Goal: Task Accomplishment & Management: Manage account settings

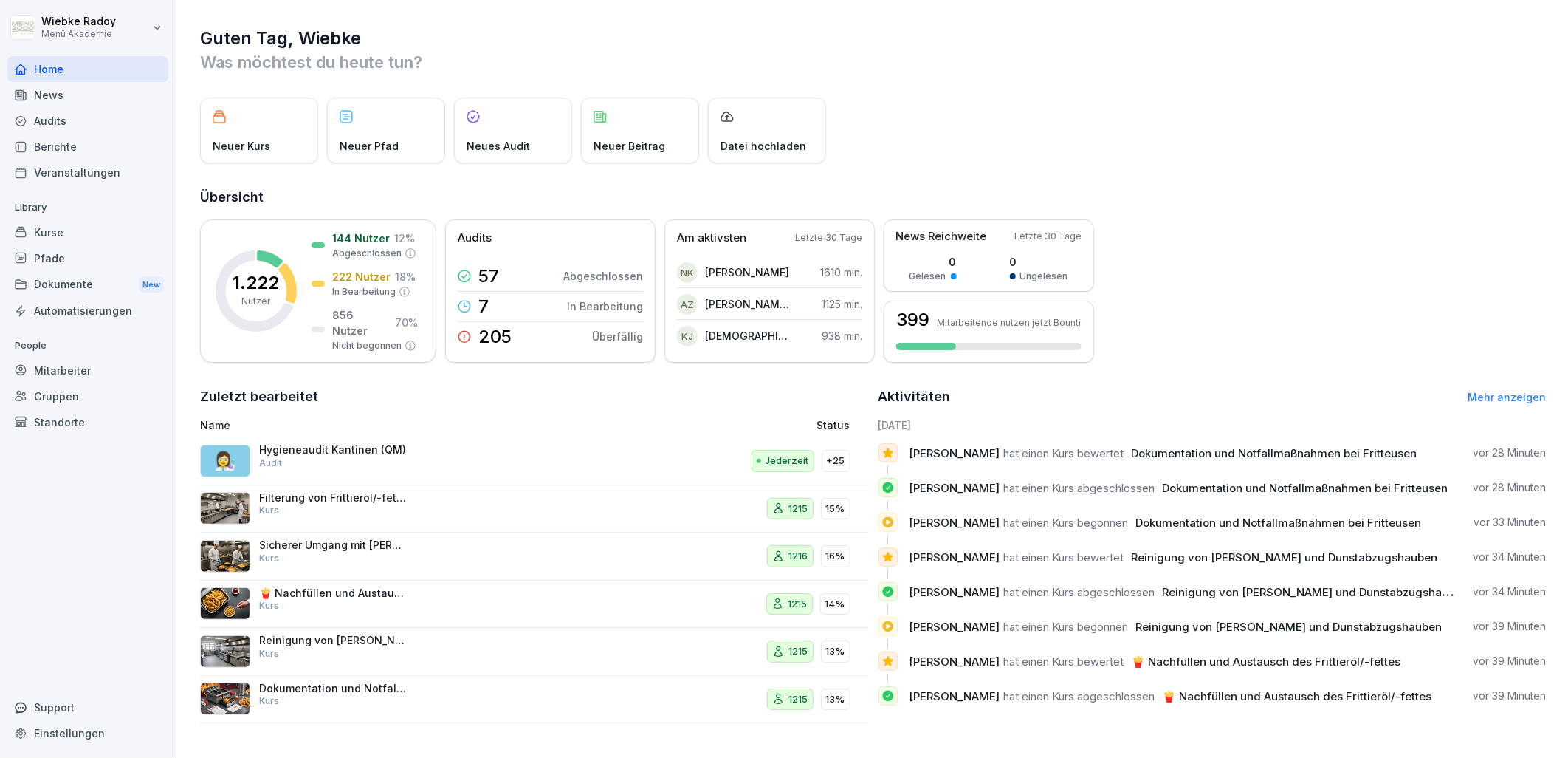
scroll to position [4, 0]
click at [377, 452] on p "Hygieneaudit Kantinen (QM)" at bounding box center [332, 449] width 148 height 13
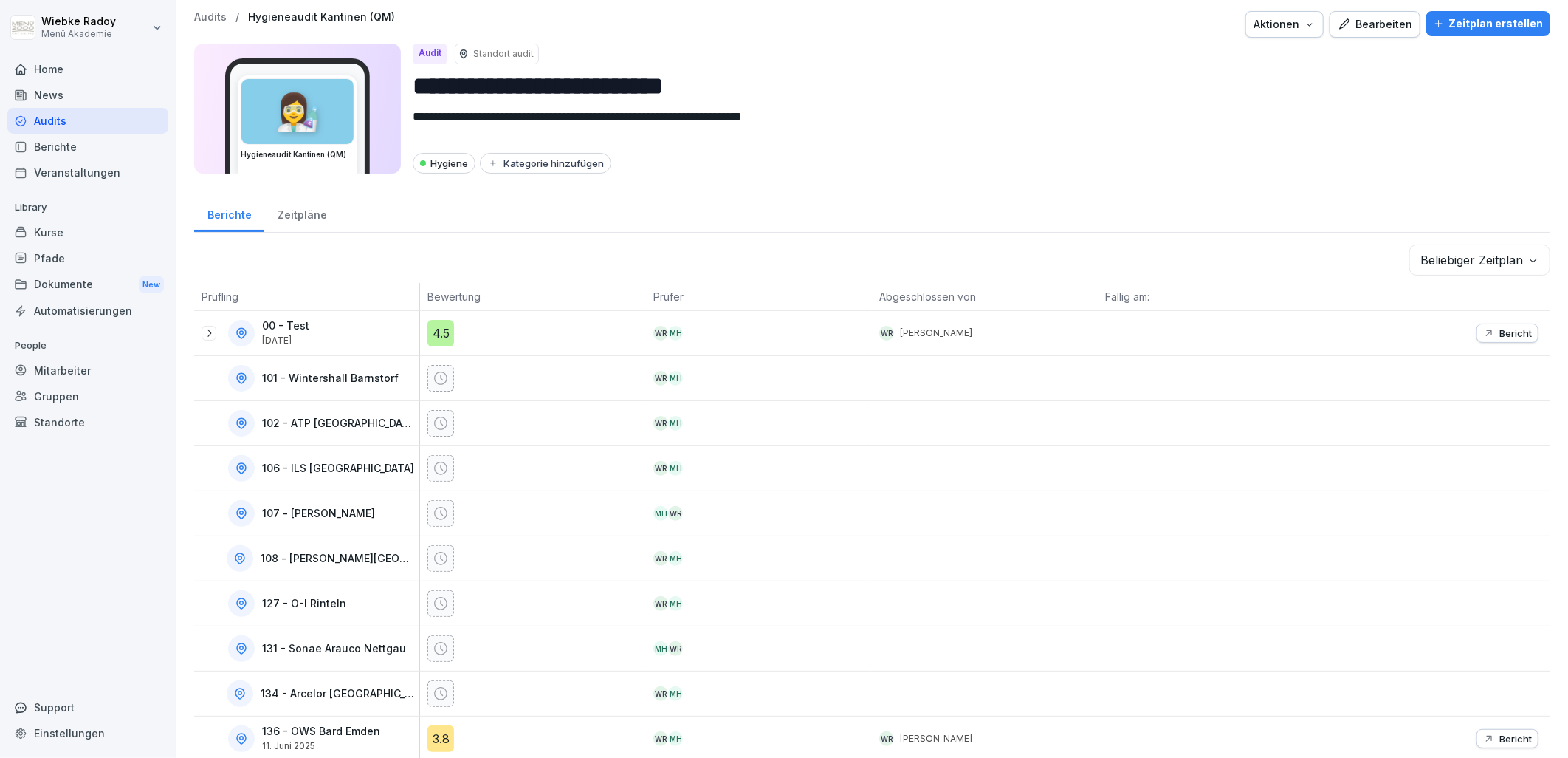
click at [293, 213] on div "Zeitpläne" at bounding box center [302, 213] width 75 height 38
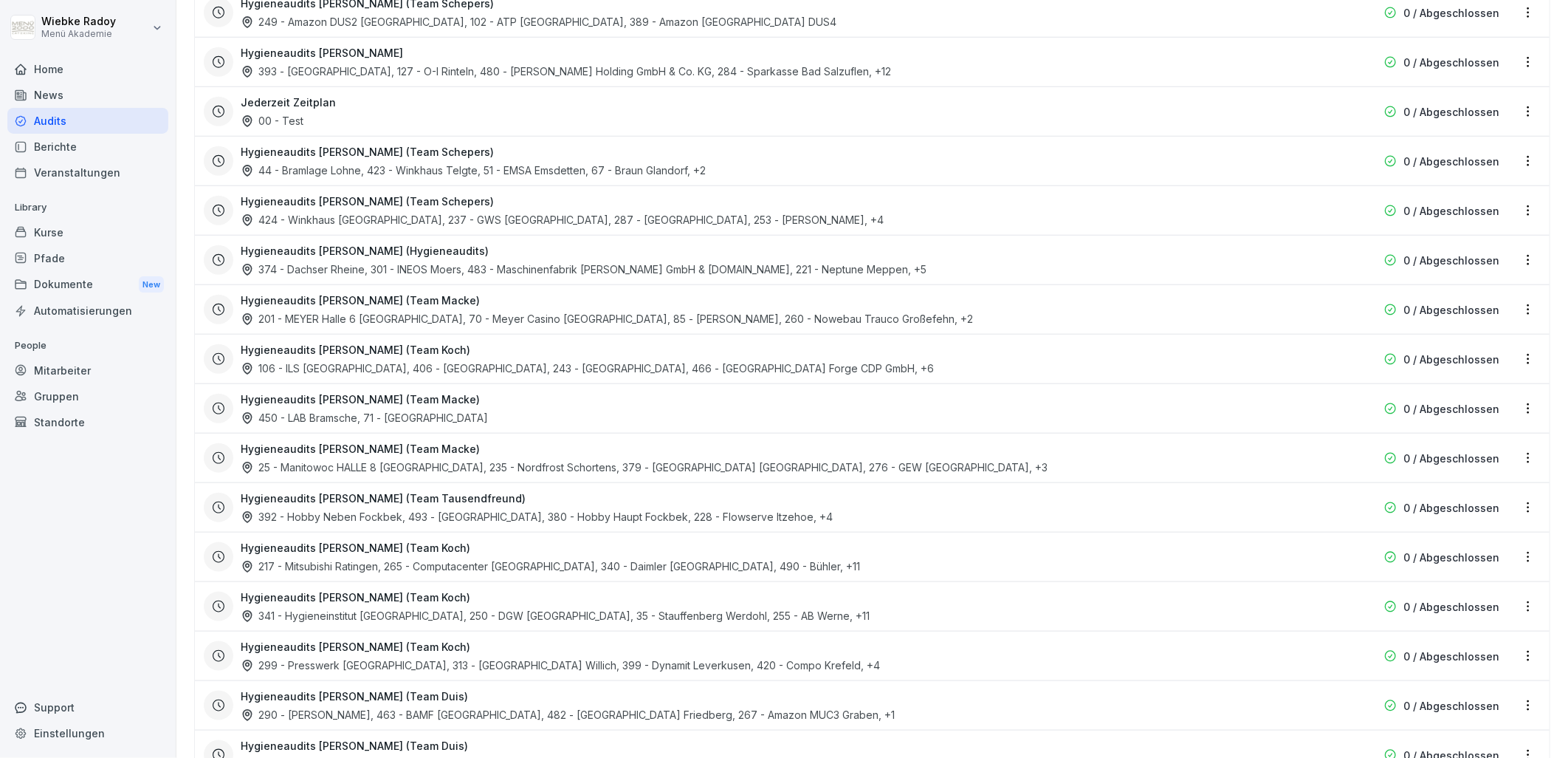
scroll to position [873, 0]
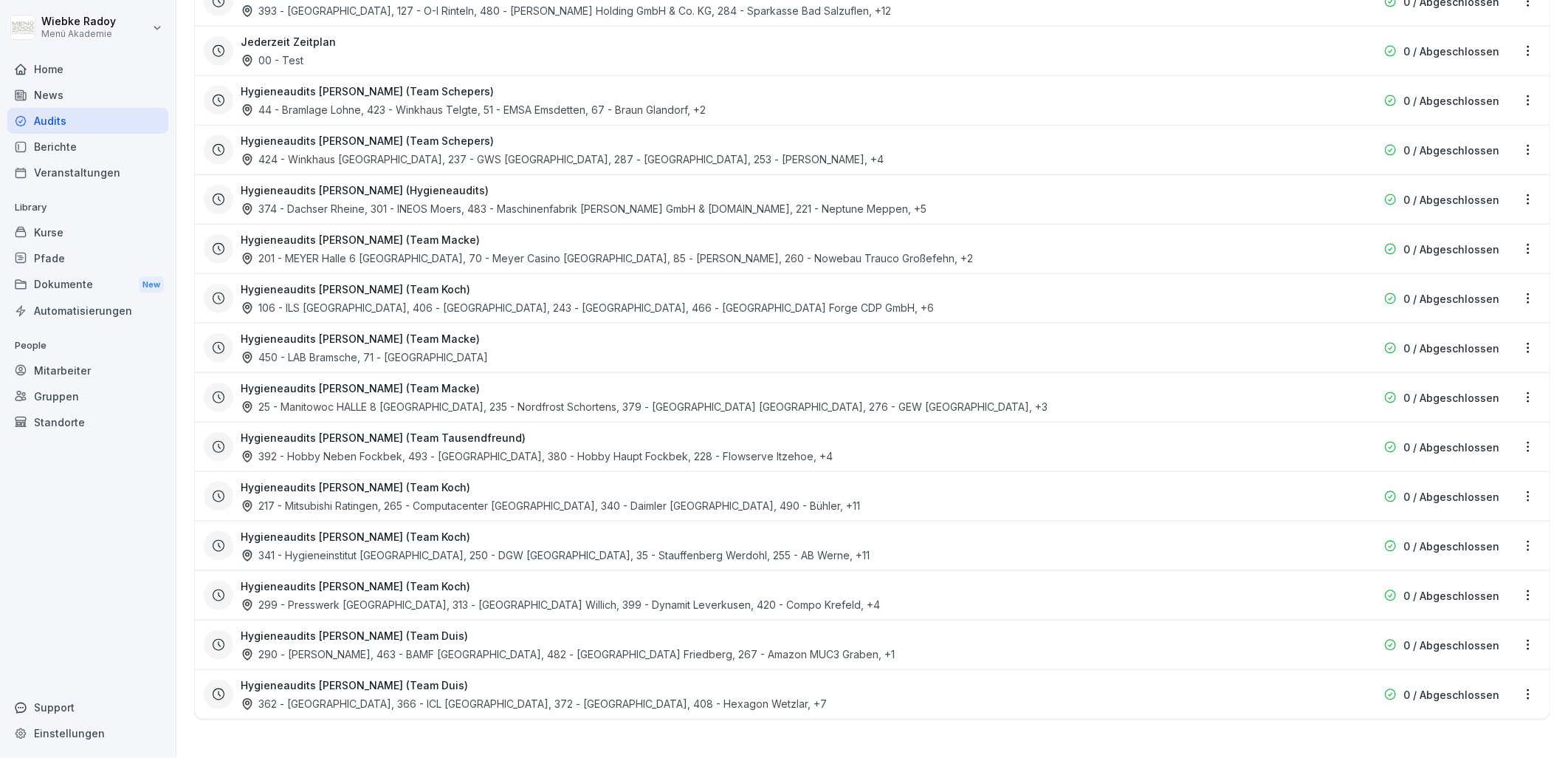
click at [1520, 83] on html "**********" at bounding box center [784, 379] width 1568 height 758
click at [0, 0] on link "Zeitplan bearbeiten" at bounding box center [0, 0] width 0 height 0
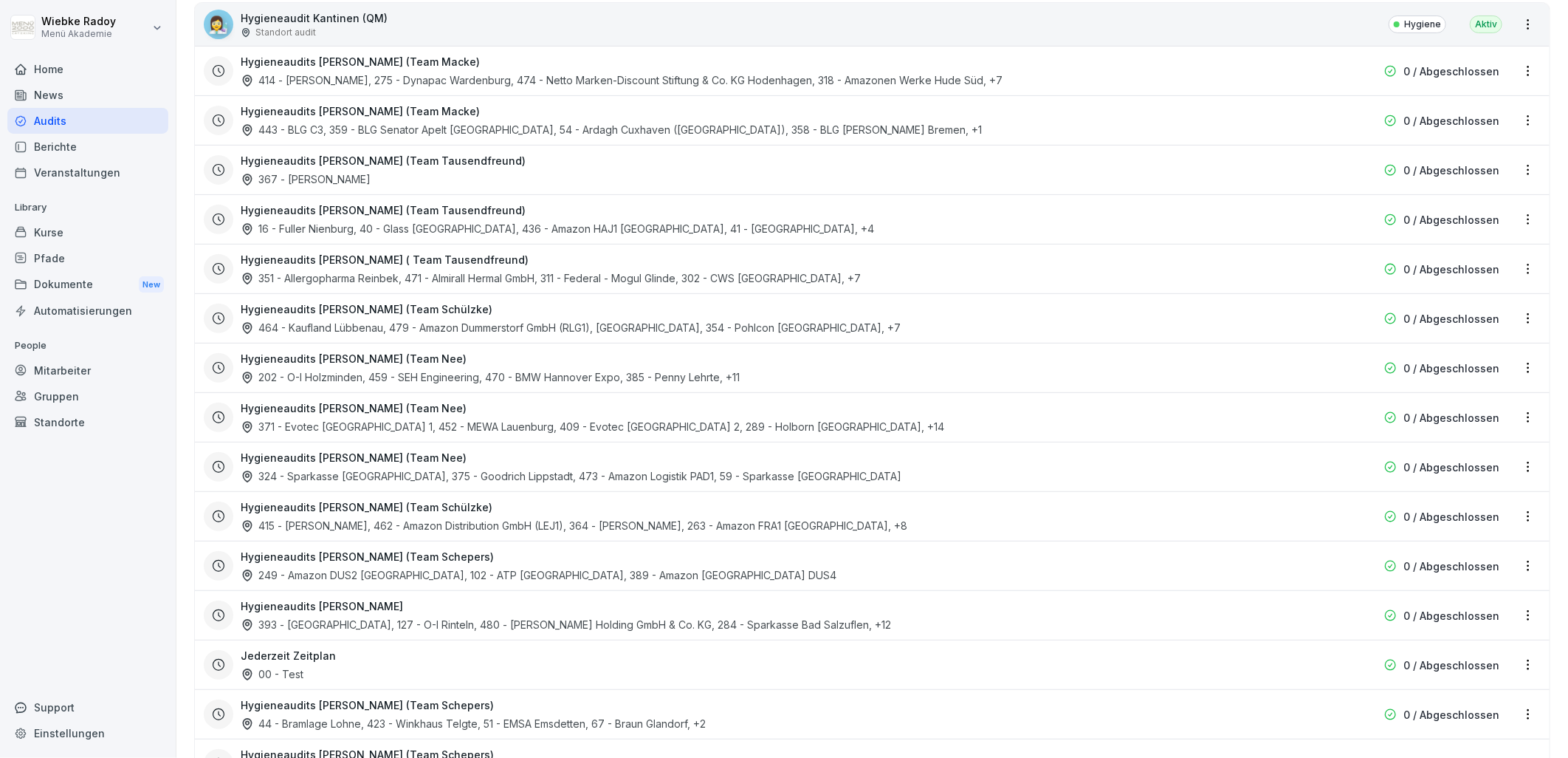
scroll to position [328, 0]
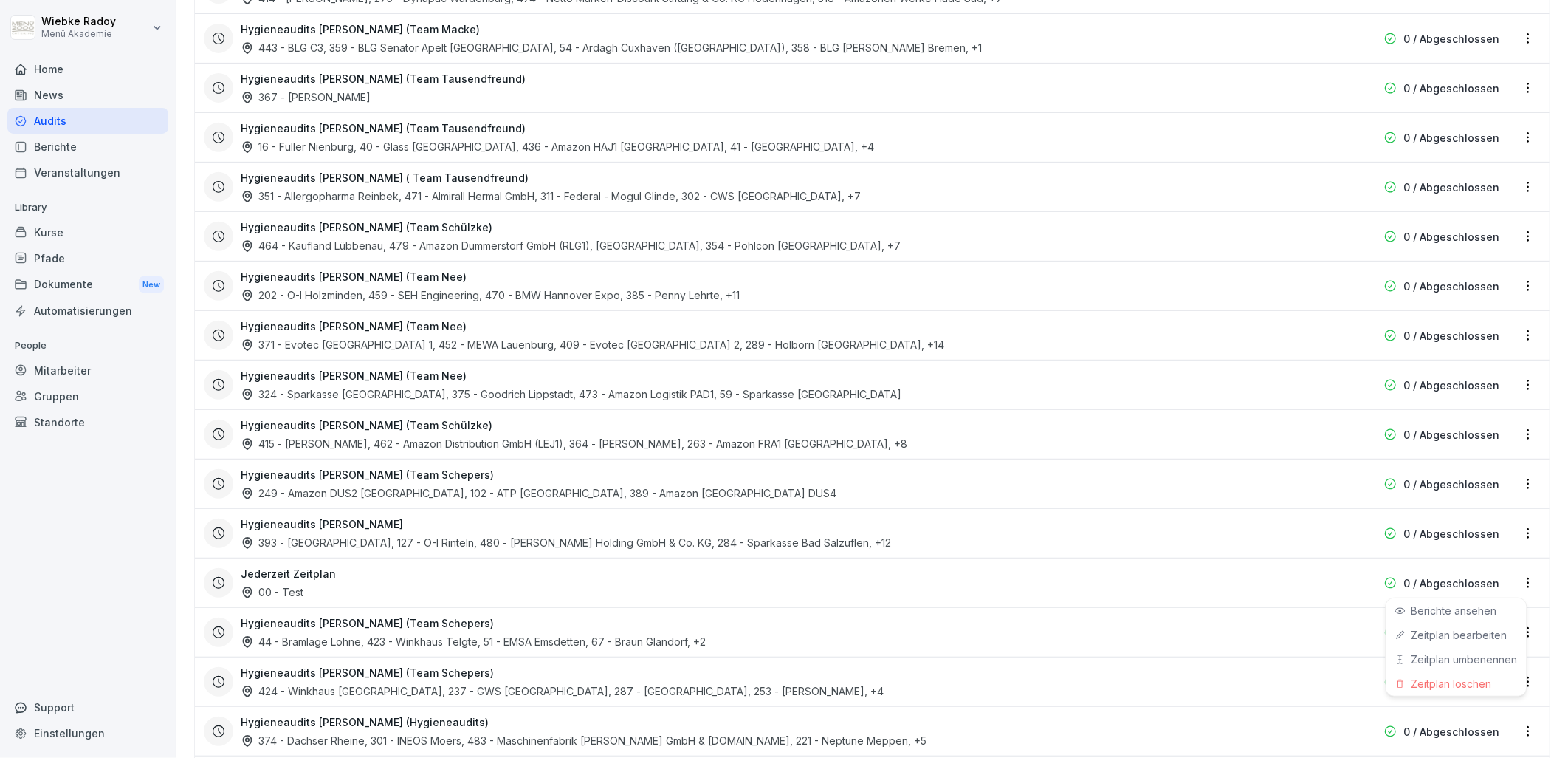
click at [1518, 584] on html "**********" at bounding box center [784, 379] width 1568 height 758
click at [0, 0] on link "Zeitplan bearbeiten" at bounding box center [0, 0] width 0 height 0
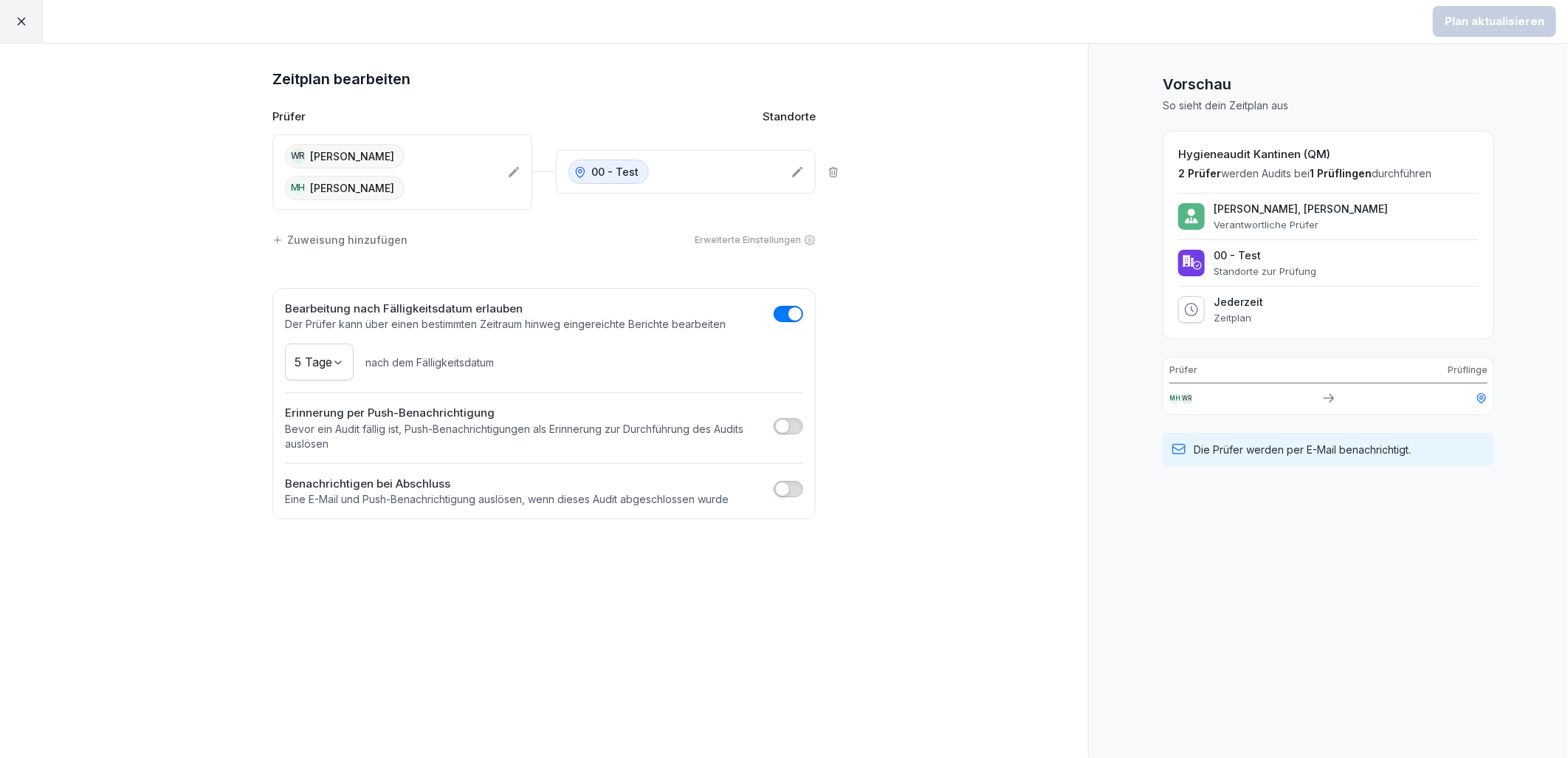
click at [795, 168] on icon at bounding box center [797, 172] width 12 height 12
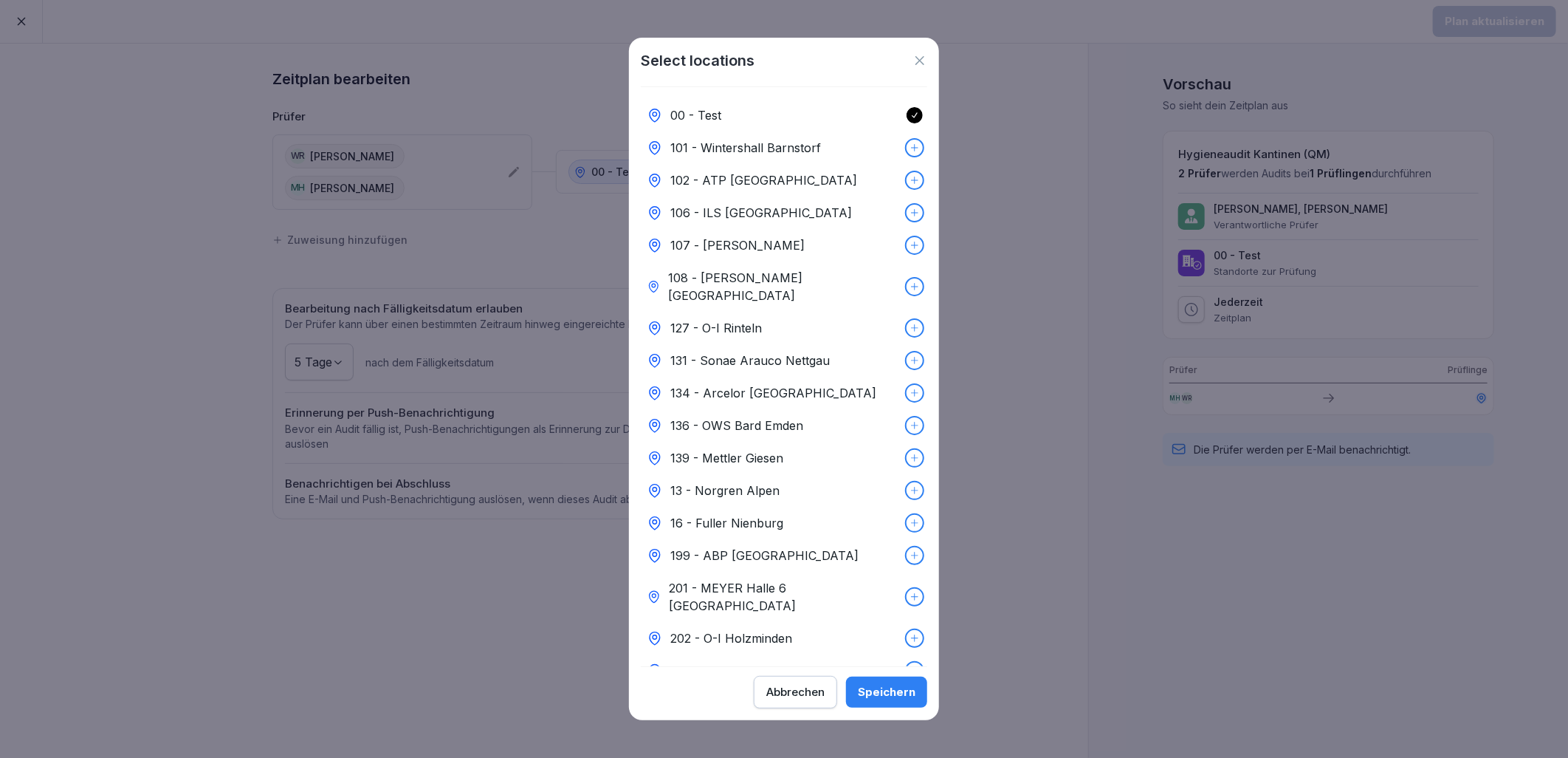
click at [816, 697] on div "Abbrechen" at bounding box center [796, 692] width 58 height 16
